Goal: Ask a question

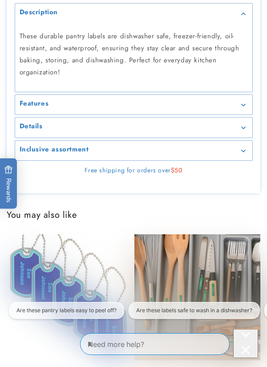
click at [241, 154] on div "Inclusive assortment" at bounding box center [134, 150] width 229 height 7
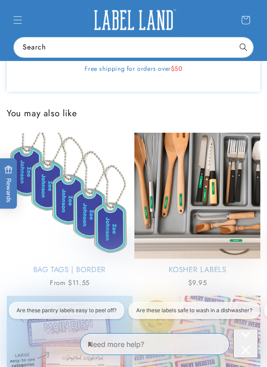
scroll to position [605, 0]
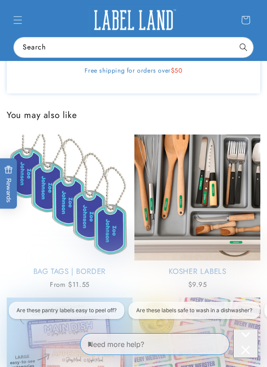
click at [188, 47] on p "Pack of 60 labels" at bounding box center [134, 41] width 229 height 12
click at [188, 29] on p "1.65 x 2.7 inch" at bounding box center [134, 22] width 229 height 12
click at [178, 47] on p "Pack of 60 labels" at bounding box center [134, 41] width 229 height 12
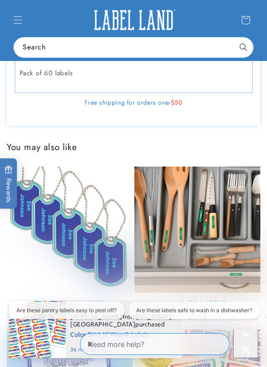
scroll to position [0, 217]
click at [241, 11] on icon at bounding box center [243, 9] width 4 height 3
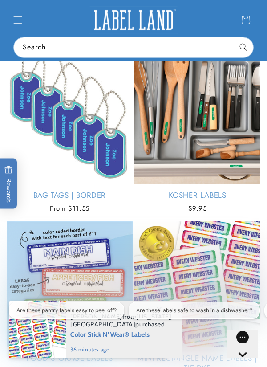
scroll to position [715, 0]
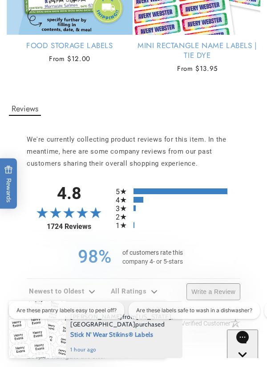
scroll to position [982, 0]
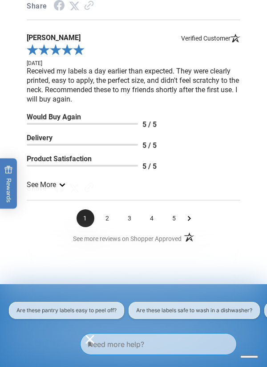
scroll to position [1934, 0]
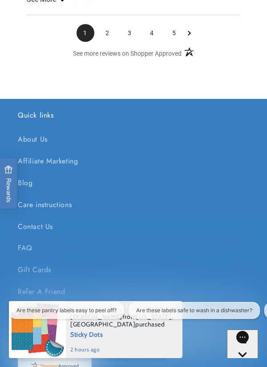
click at [114, 42] on span "2" at bounding box center [108, 33] width 18 height 18
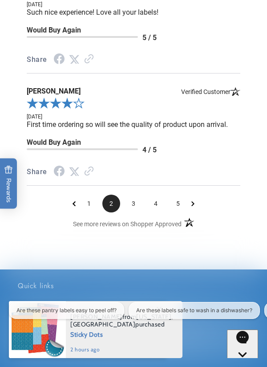
scroll to position [1438, 0]
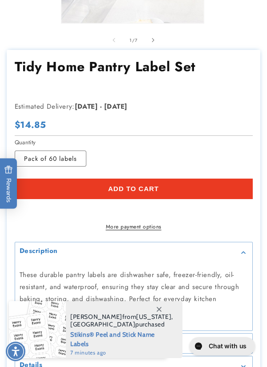
click at [164, 317] on span at bounding box center [159, 309] width 16 height 16
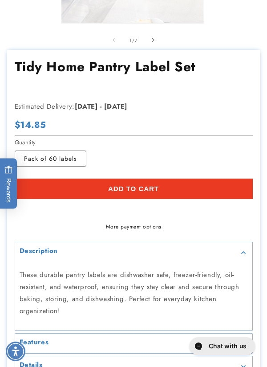
scroll to position [0, 433]
click at [78, 167] on label "Pack of 60 labels Variant sold out or unavailable" at bounding box center [51, 159] width 72 height 16
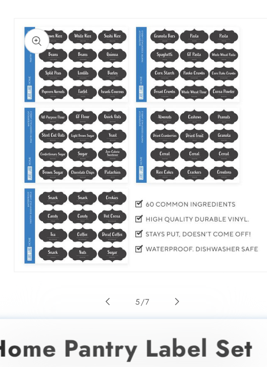
scroll to position [0, 217]
click at [156, 239] on span "Slide right" at bounding box center [153, 238] width 9 height 9
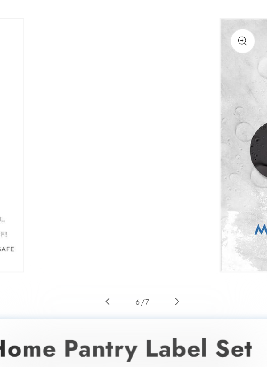
scroll to position [0, 1270]
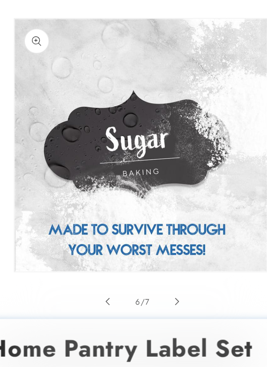
click at [155, 237] on span "Slide right" at bounding box center [153, 238] width 9 height 9
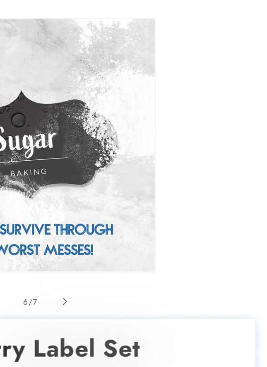
click at [214, 243] on div "6 / of 7" at bounding box center [133, 239] width 267 height 20
click at [151, 243] on button "Slide right" at bounding box center [153, 239] width 20 height 20
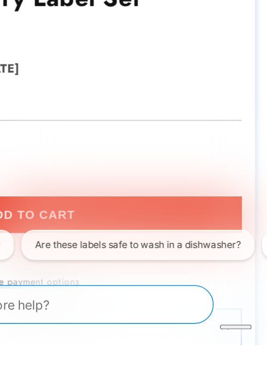
scroll to position [0, 217]
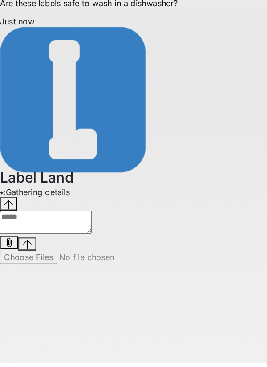
scroll to position [0, 0]
